Goal: Transaction & Acquisition: Purchase product/service

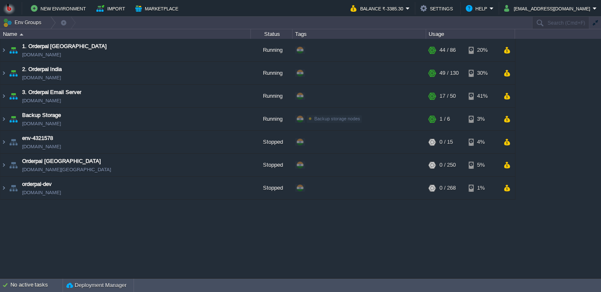
click at [412, 16] on div "New Environment Import Marketplace Bonus ₹0.00 Upgrade Account Balance ₹-3385.3…" at bounding box center [300, 8] width 601 height 17
click at [406, 11] on button "Balance ₹-3385.30" at bounding box center [378, 8] width 55 height 10
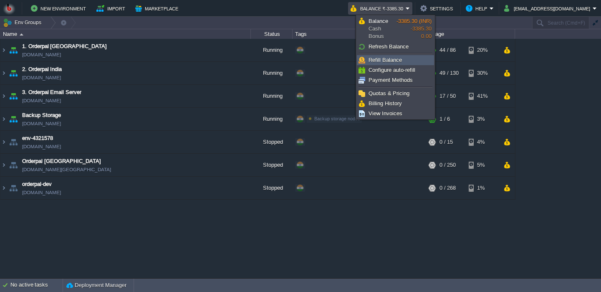
click at [387, 60] on span "Refill Balance" at bounding box center [385, 60] width 33 height 6
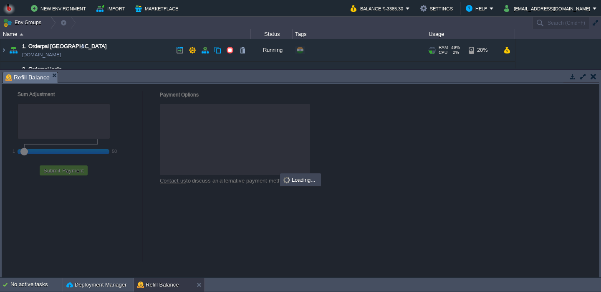
checkbox input "true"
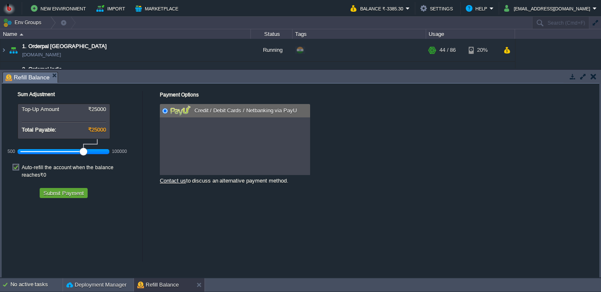
click at [54, 151] on div at bounding box center [63, 152] width 86 height 8
click at [58, 189] on button "Submit Payment" at bounding box center [64, 193] width 46 height 8
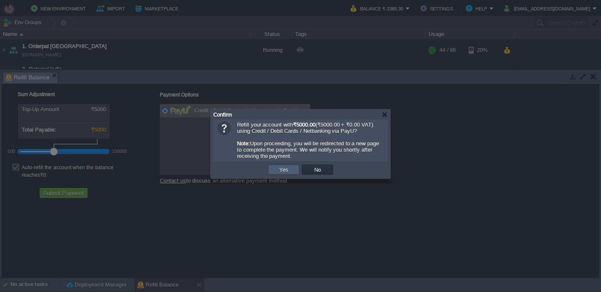
click at [277, 172] on td "Yes" at bounding box center [283, 170] width 31 height 10
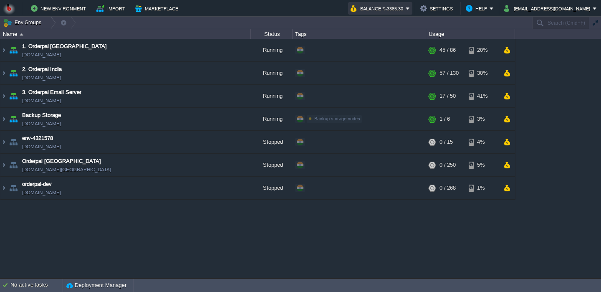
click at [406, 13] on button "Balance ₹-3385.30" at bounding box center [378, 8] width 55 height 10
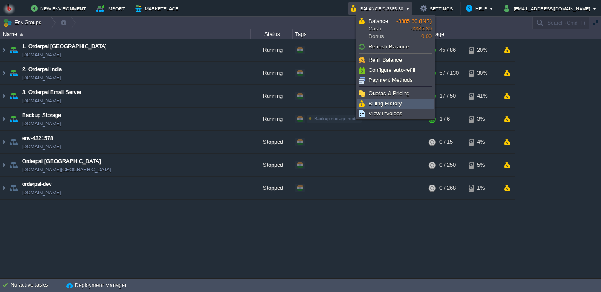
click at [386, 102] on span "Billing History" at bounding box center [385, 103] width 33 height 6
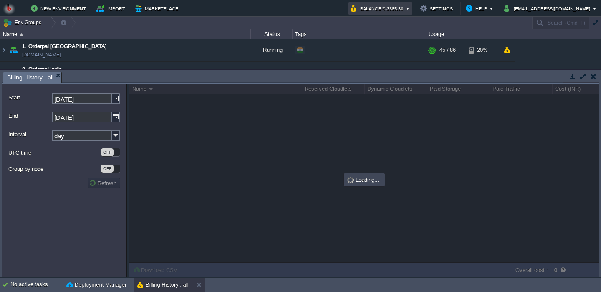
click at [405, 10] on button "Balance ₹-3385.30" at bounding box center [378, 8] width 55 height 10
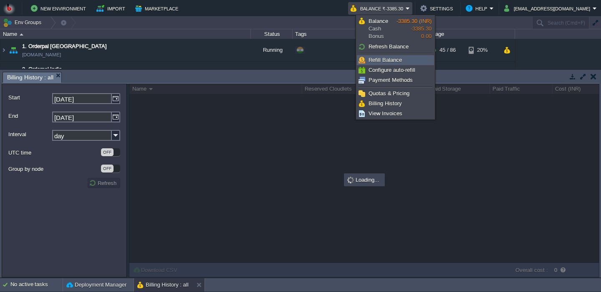
click at [384, 62] on span "Refill Balance" at bounding box center [385, 60] width 33 height 6
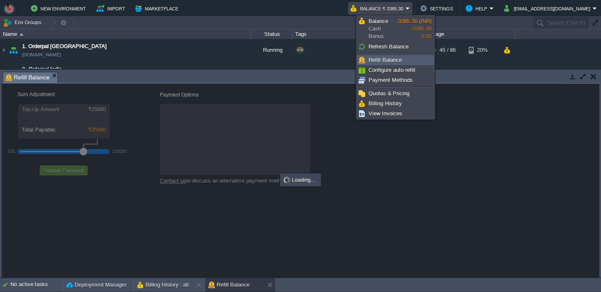
checkbox input "true"
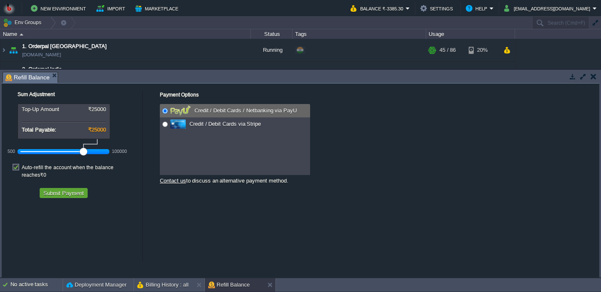
click at [51, 152] on div at bounding box center [63, 152] width 86 height 8
click at [58, 189] on button "Submit Payment" at bounding box center [64, 193] width 46 height 8
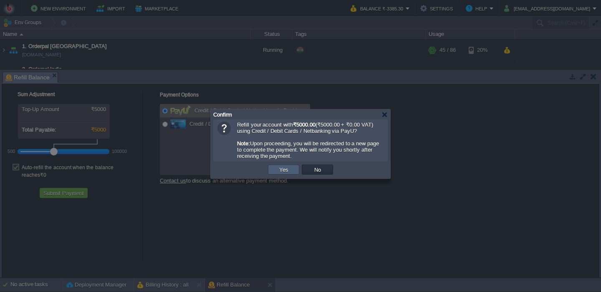
click at [289, 172] on button "Yes" at bounding box center [284, 170] width 14 height 8
